Goal: Find specific page/section: Find specific page/section

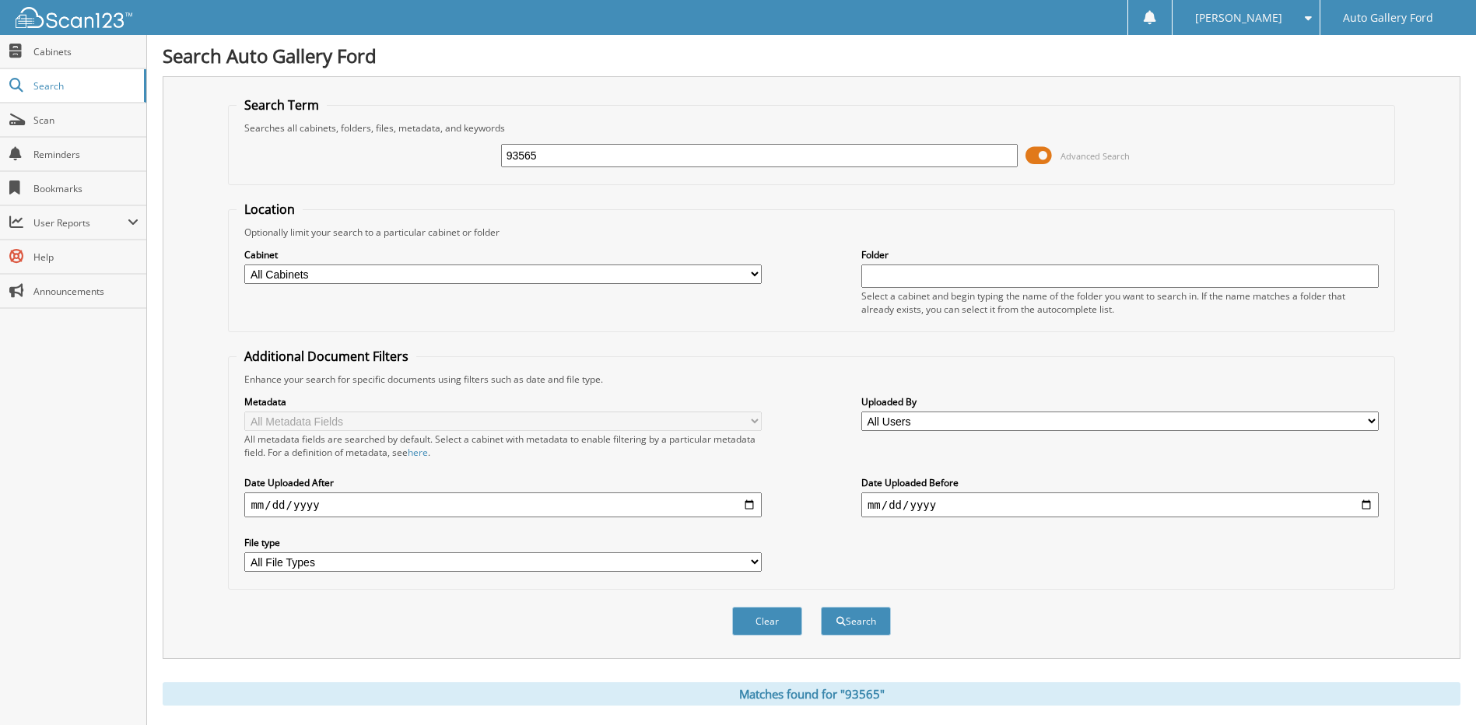
click at [440, 160] on div "93565 Advanced Search" at bounding box center [811, 156] width 1149 height 42
type input "602236"
click at [821, 607] on button "Search" at bounding box center [856, 621] width 70 height 29
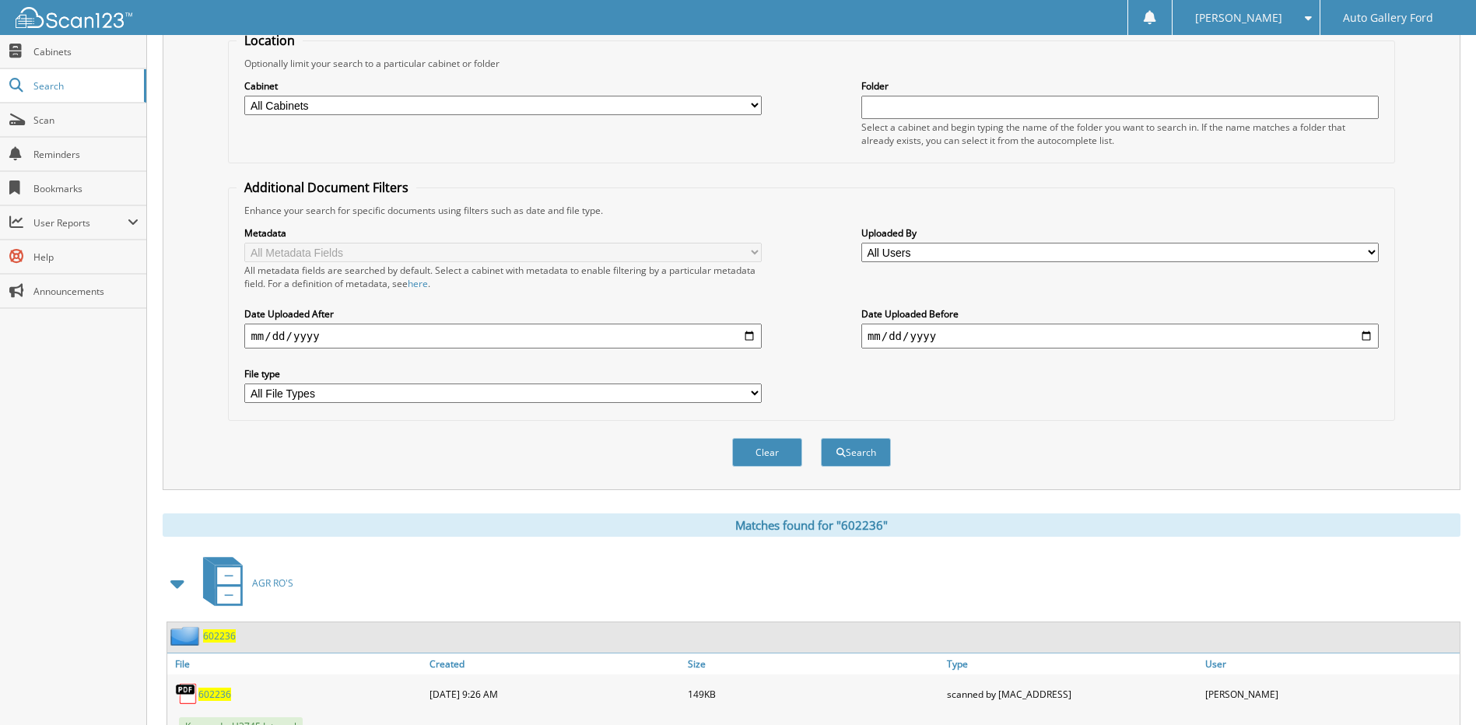
scroll to position [296, 0]
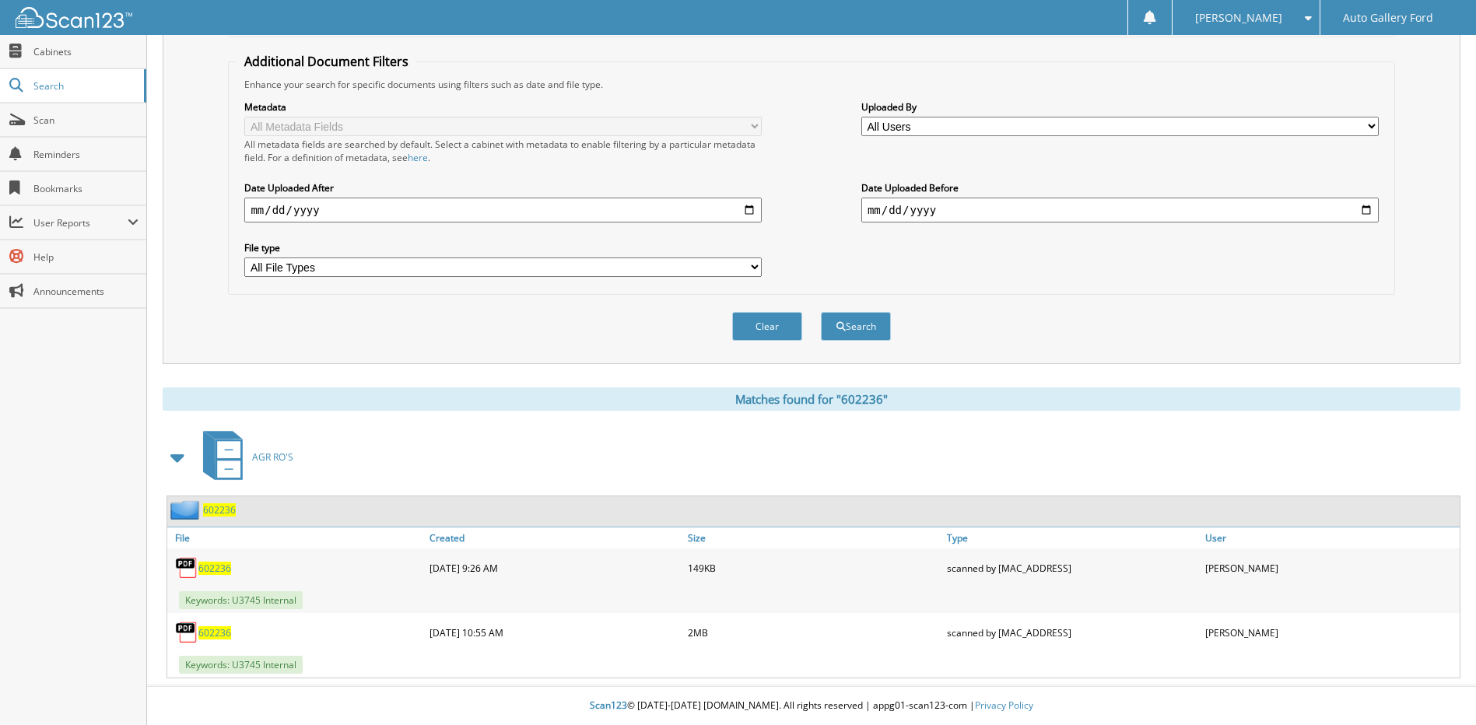
click at [215, 569] on span "602236" at bounding box center [214, 568] width 33 height 13
